Goal: Check status: Check status

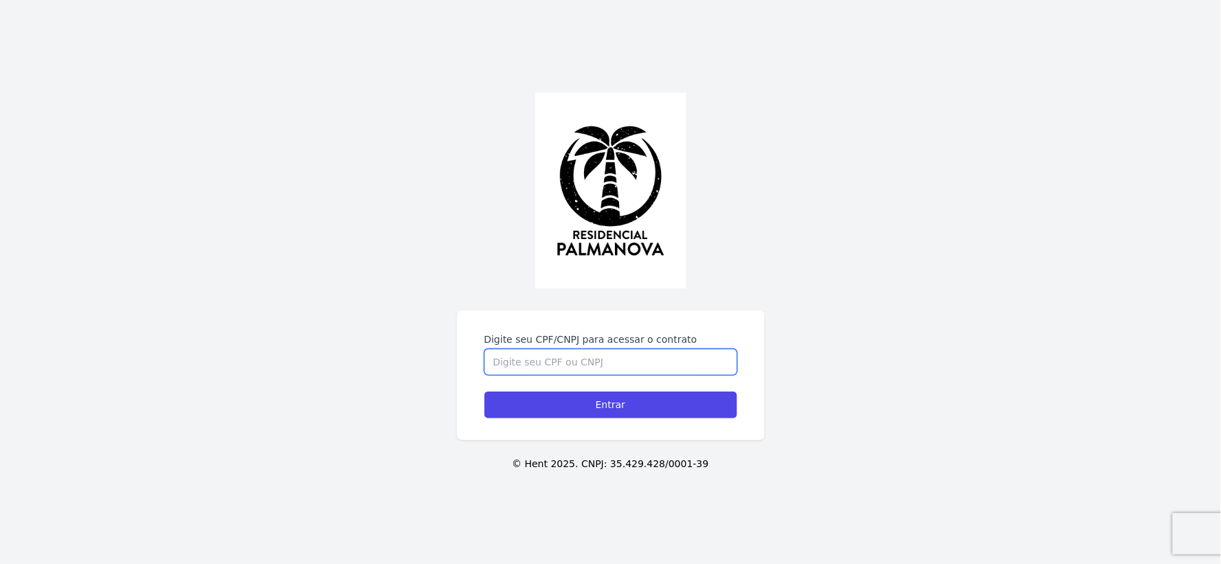
click at [615, 364] on input "Digite seu CPF/CNPJ para acessar o contrato" at bounding box center [610, 362] width 253 height 26
type input "21818214881"
click at [484, 392] on input "Entrar" at bounding box center [610, 405] width 253 height 27
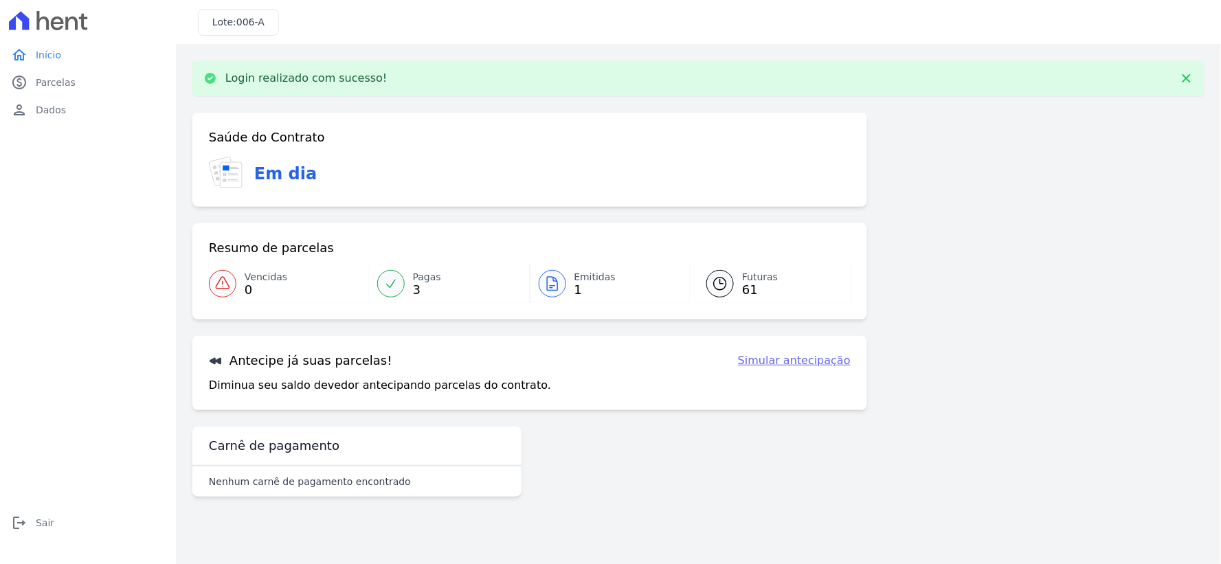
click at [732, 273] on link "Futuras 61" at bounding box center [770, 283] width 161 height 38
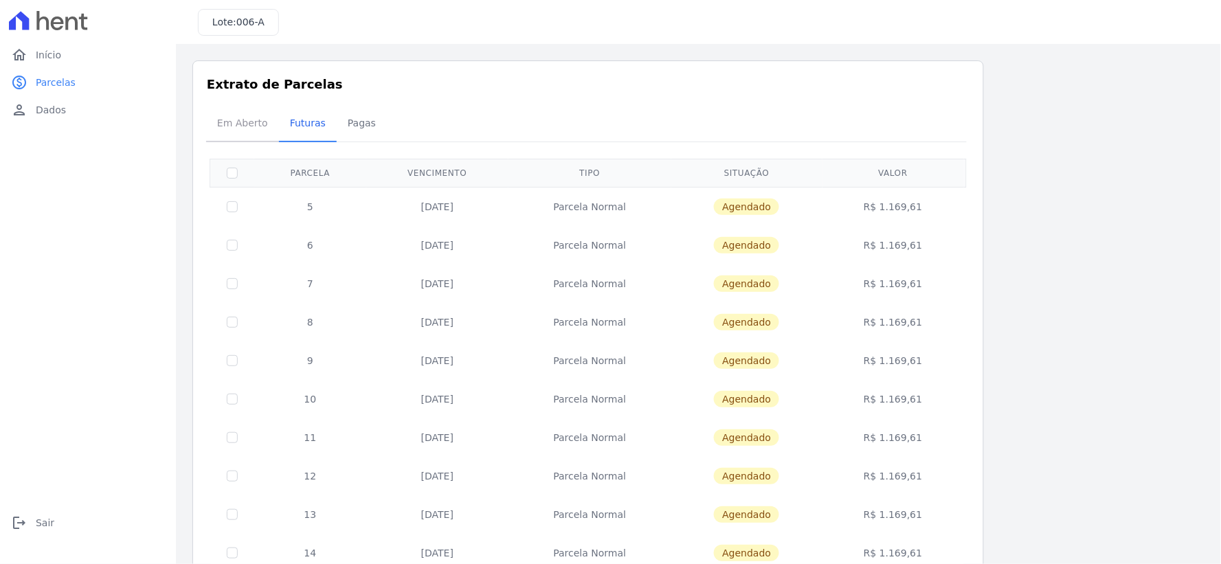
click at [245, 126] on span "Em Aberto" at bounding box center [242, 122] width 67 height 27
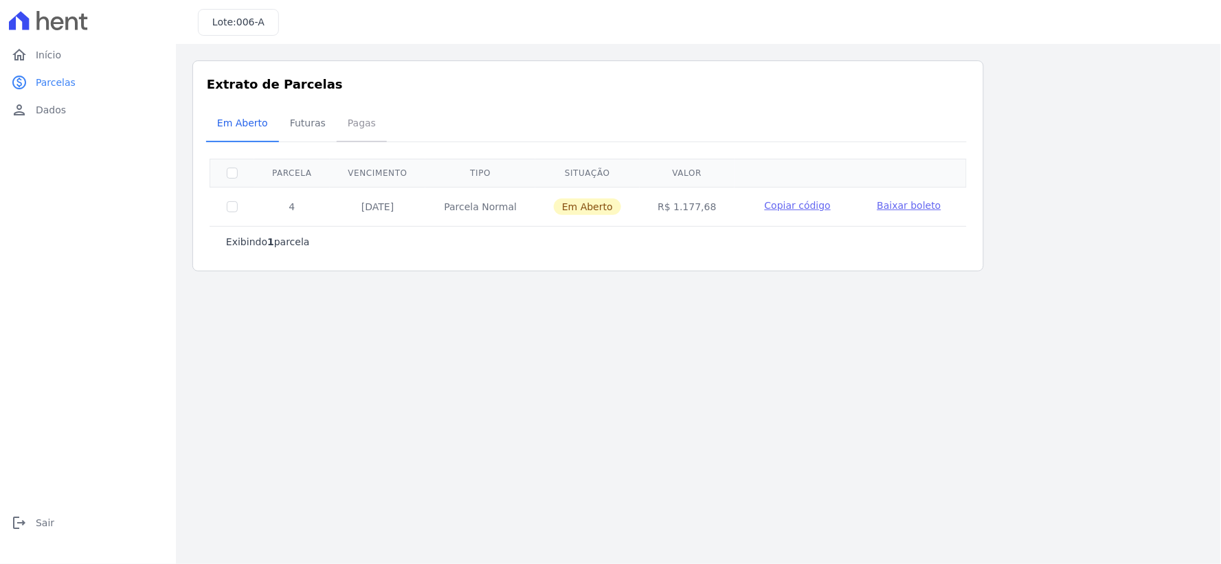
click at [356, 122] on span "Pagas" at bounding box center [361, 122] width 45 height 27
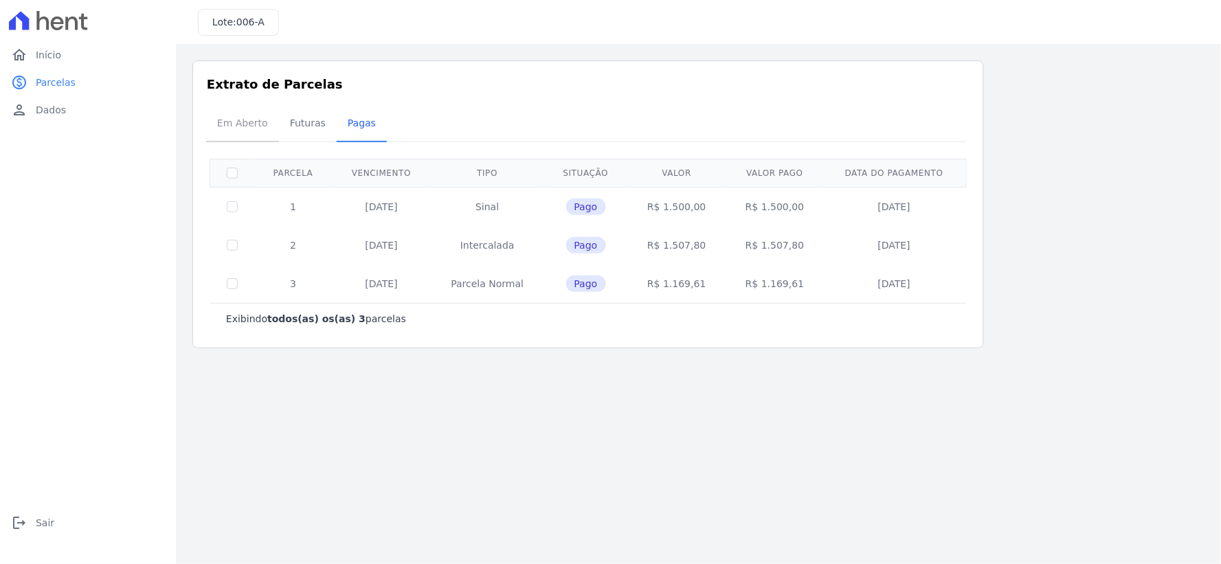
click at [243, 124] on span "Em Aberto" at bounding box center [242, 122] width 67 height 27
